Goal: Task Accomplishment & Management: Use online tool/utility

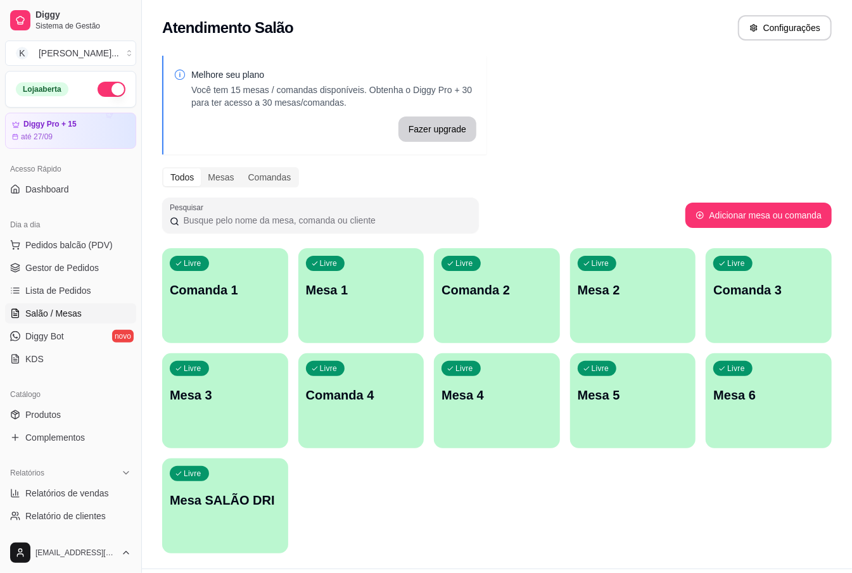
click at [374, 304] on div "Livre Mesa 1" at bounding box center [361, 288] width 126 height 80
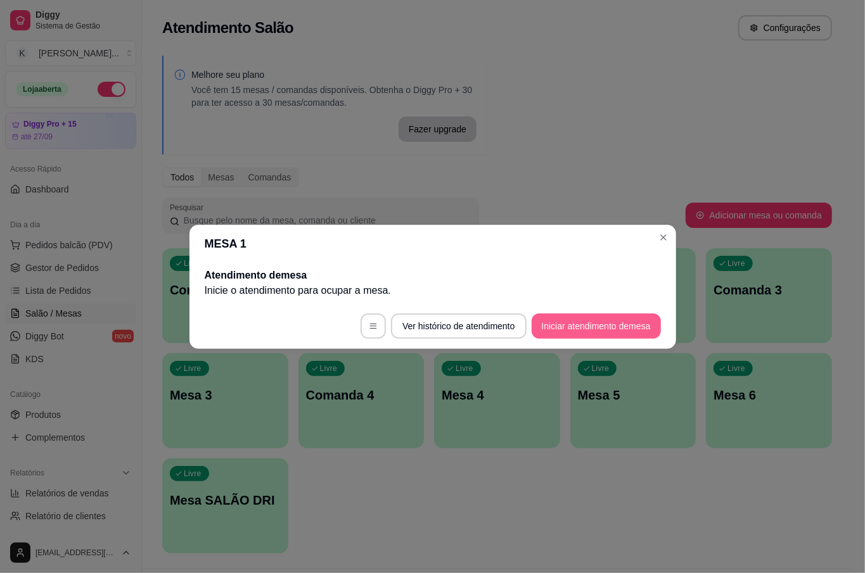
click at [599, 330] on button "Iniciar atendimento de mesa" at bounding box center [595, 326] width 129 height 25
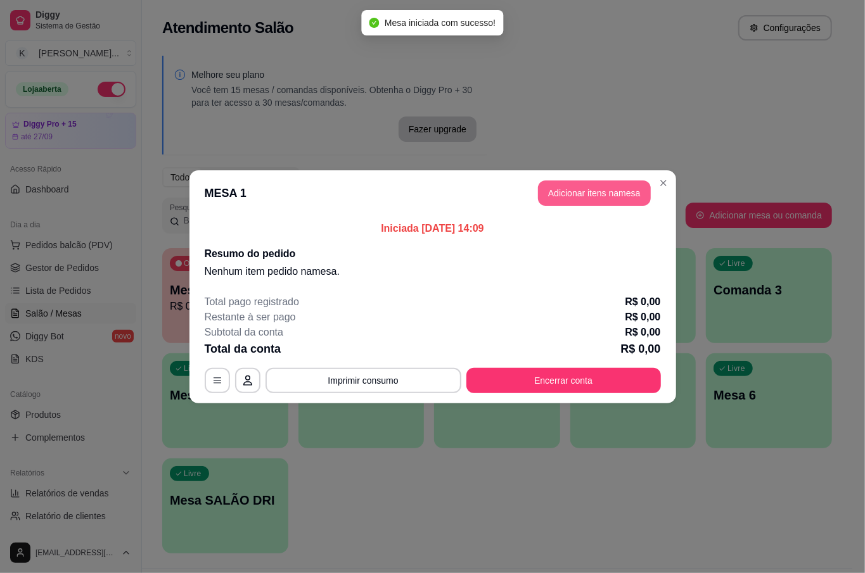
click at [631, 188] on button "Adicionar itens na mesa" at bounding box center [594, 193] width 113 height 25
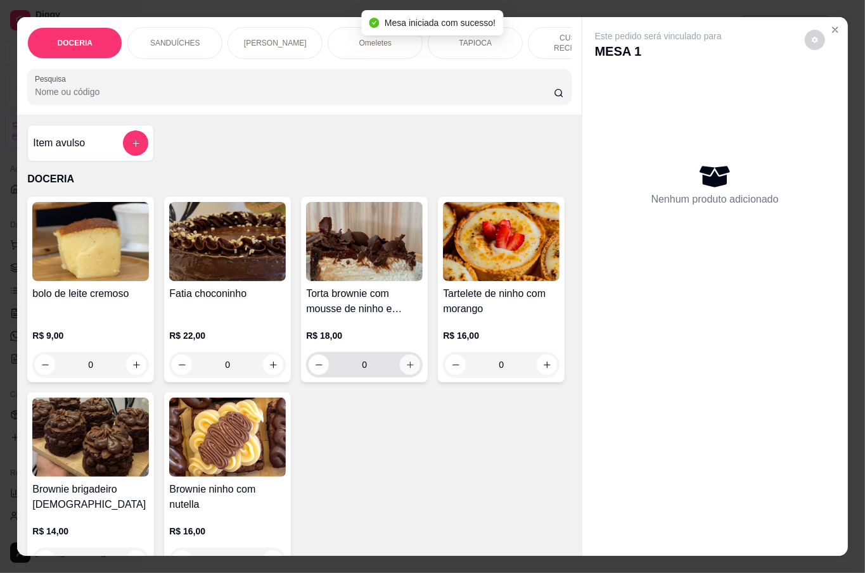
click at [405, 356] on button "increase-product-quantity" at bounding box center [410, 365] width 20 height 20
type input "1"
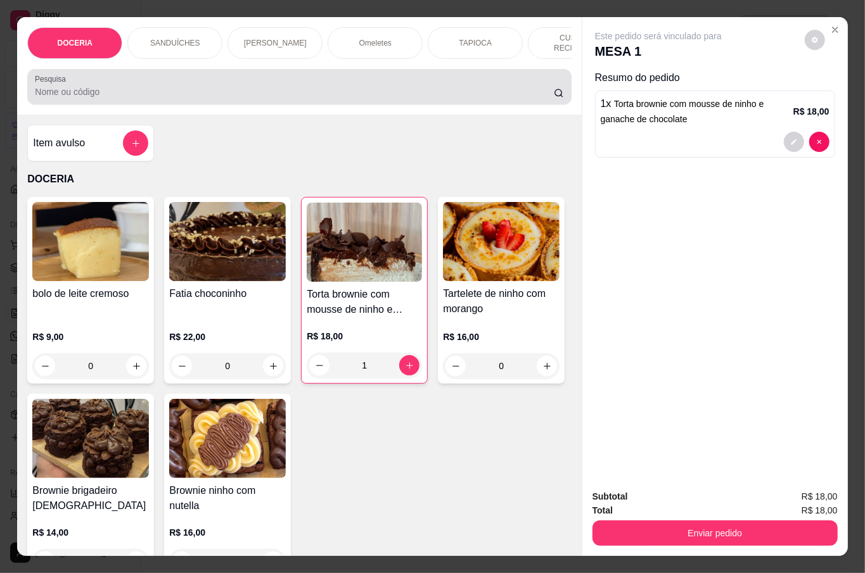
click at [327, 86] on input "Pesquisa" at bounding box center [294, 92] width 519 height 13
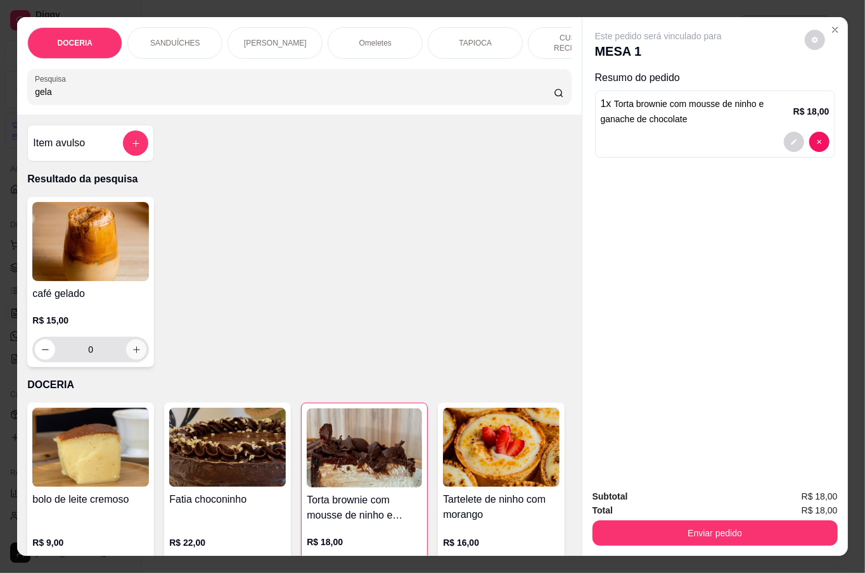
type input "gela"
click at [133, 345] on icon "increase-product-quantity" at bounding box center [137, 350] width 10 height 10
type input "1"
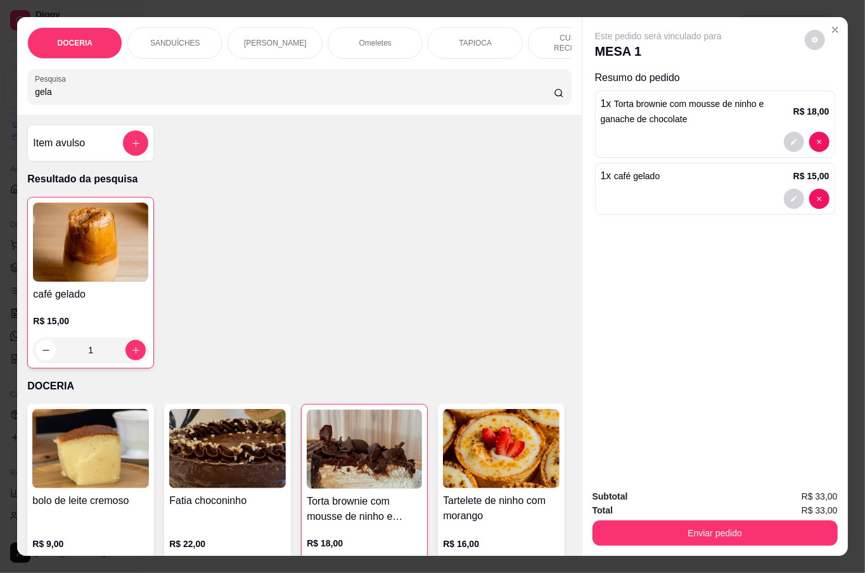
click at [165, 94] on input "gela" at bounding box center [294, 92] width 519 height 13
type input "g"
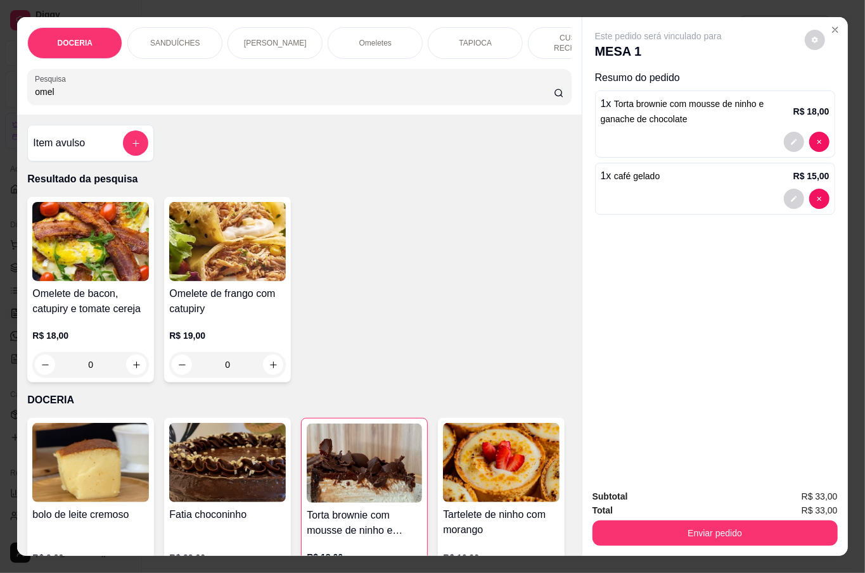
type input "omel"
click at [274, 359] on div "0" at bounding box center [227, 364] width 117 height 25
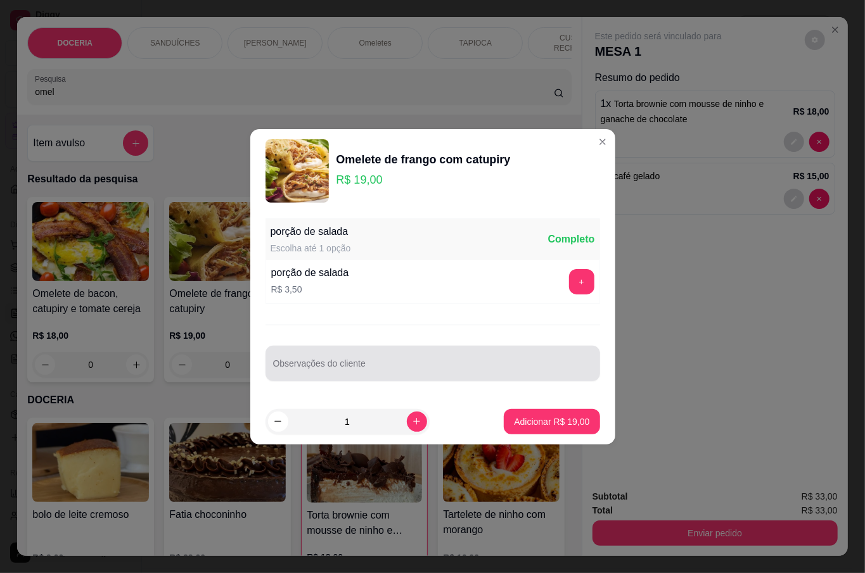
click at [452, 350] on div "Observações do cliente" at bounding box center [432, 363] width 334 height 35
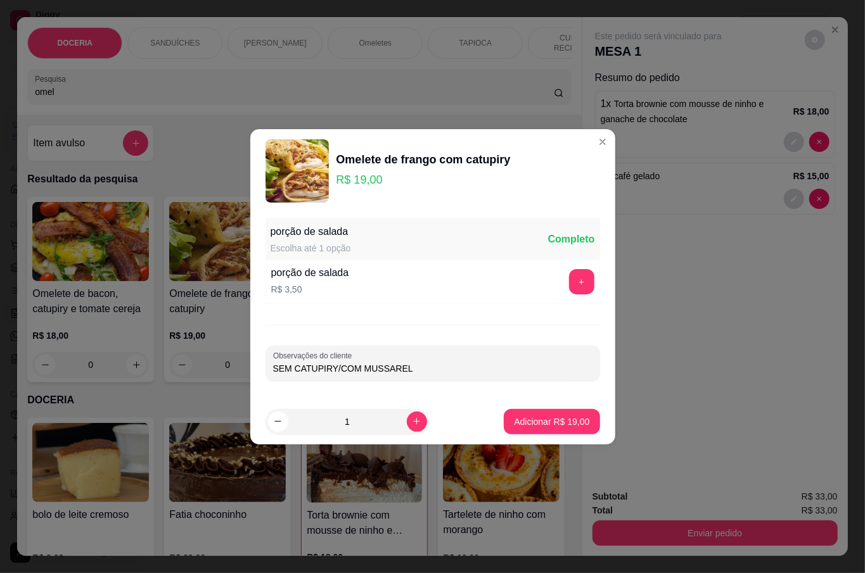
type input "SEM CATUPIRY/COM MUSSARELA"
click at [527, 416] on p "Adicionar R$ 19,00" at bounding box center [551, 422] width 75 height 13
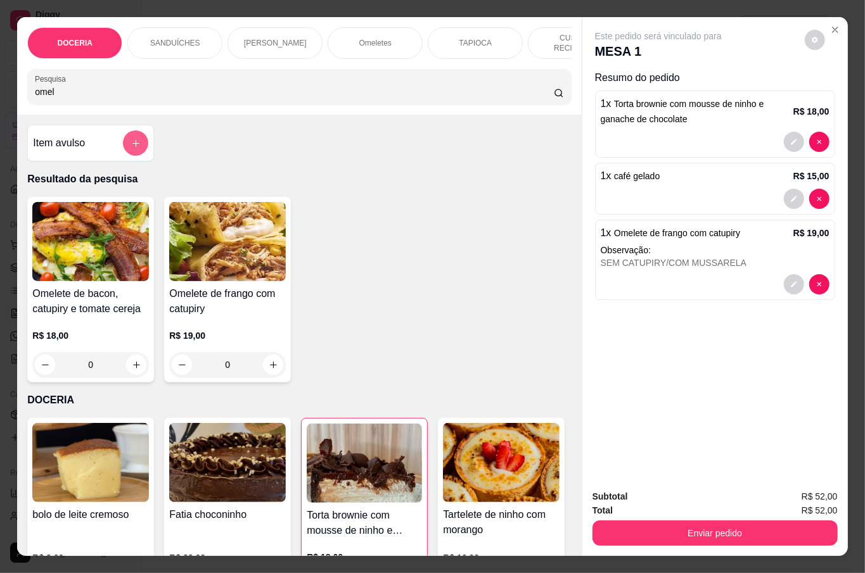
click at [131, 139] on icon "add-separate-item" at bounding box center [136, 144] width 10 height 10
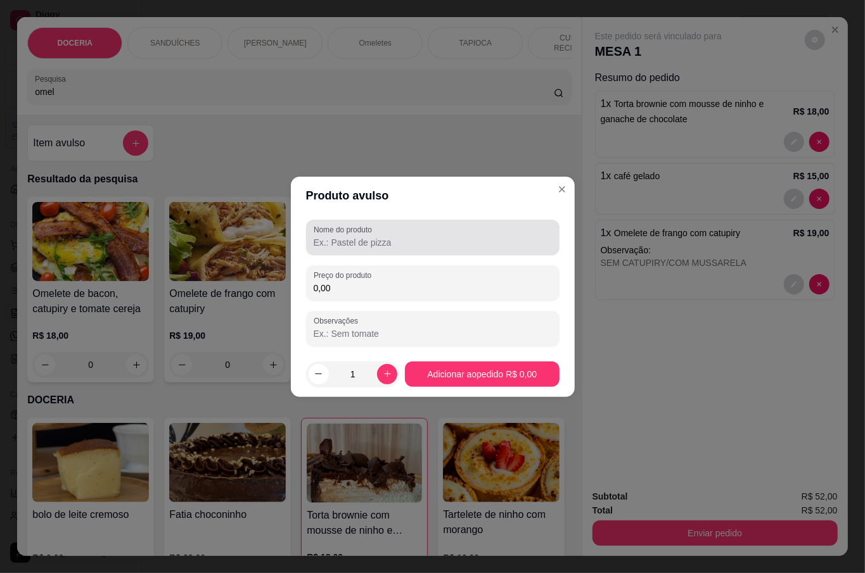
click at [388, 242] on input "Nome do produto" at bounding box center [433, 242] width 238 height 13
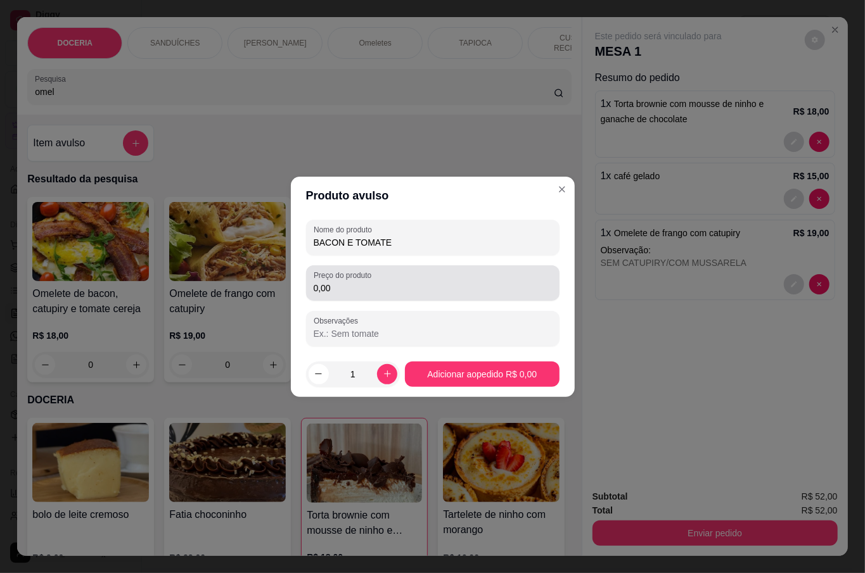
type input "BACON E TOMATE"
click at [388, 288] on input "0,00" at bounding box center [433, 288] width 238 height 13
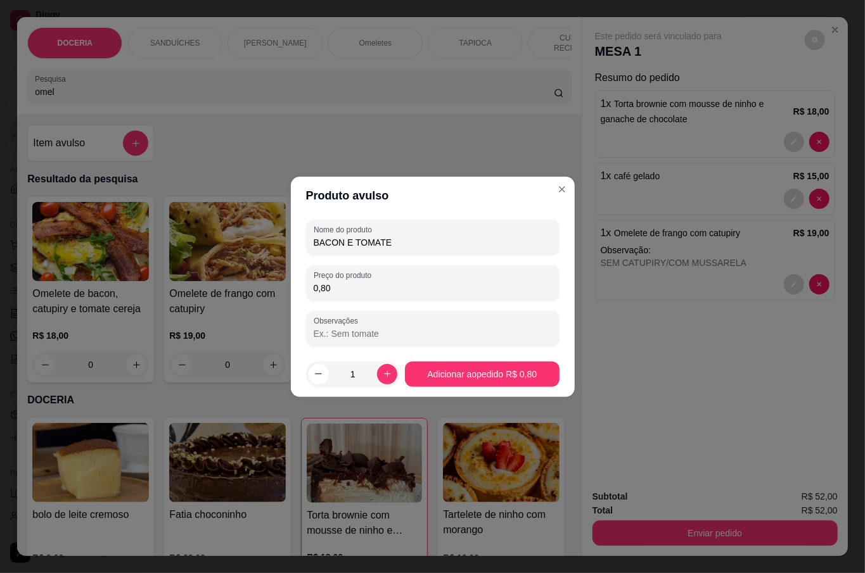
type input "8,00"
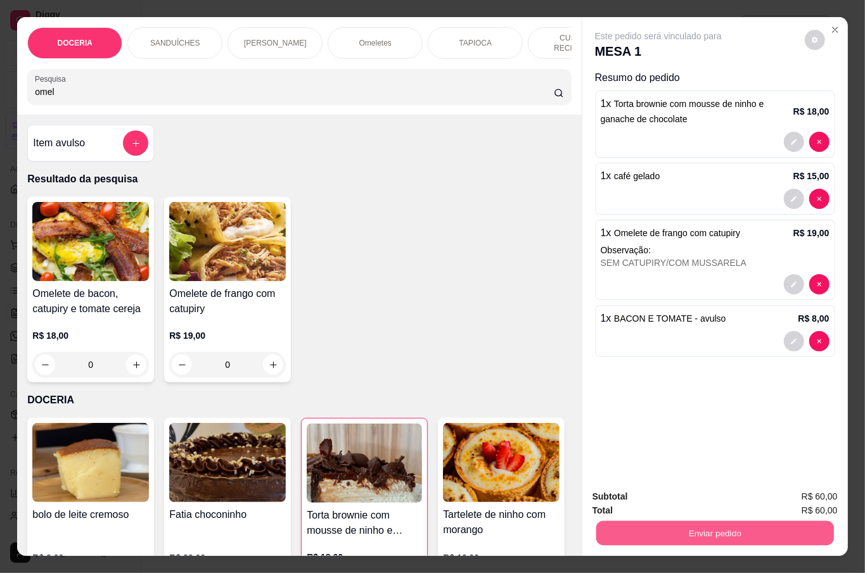
click at [667, 526] on button "Enviar pedido" at bounding box center [714, 533] width 238 height 25
click at [670, 489] on button "Não registrar e enviar pedido" at bounding box center [672, 496] width 132 height 24
